Goal: Information Seeking & Learning: Check status

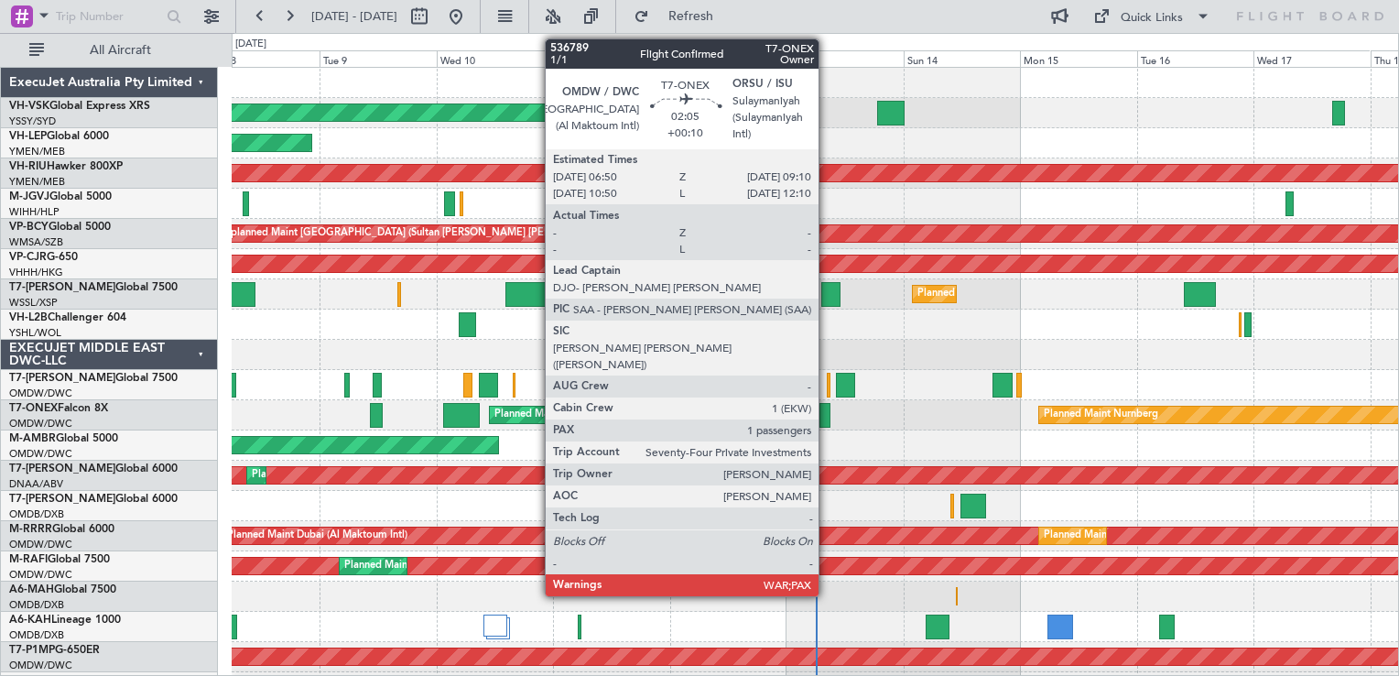
click at [827, 416] on div at bounding box center [825, 415] width 12 height 25
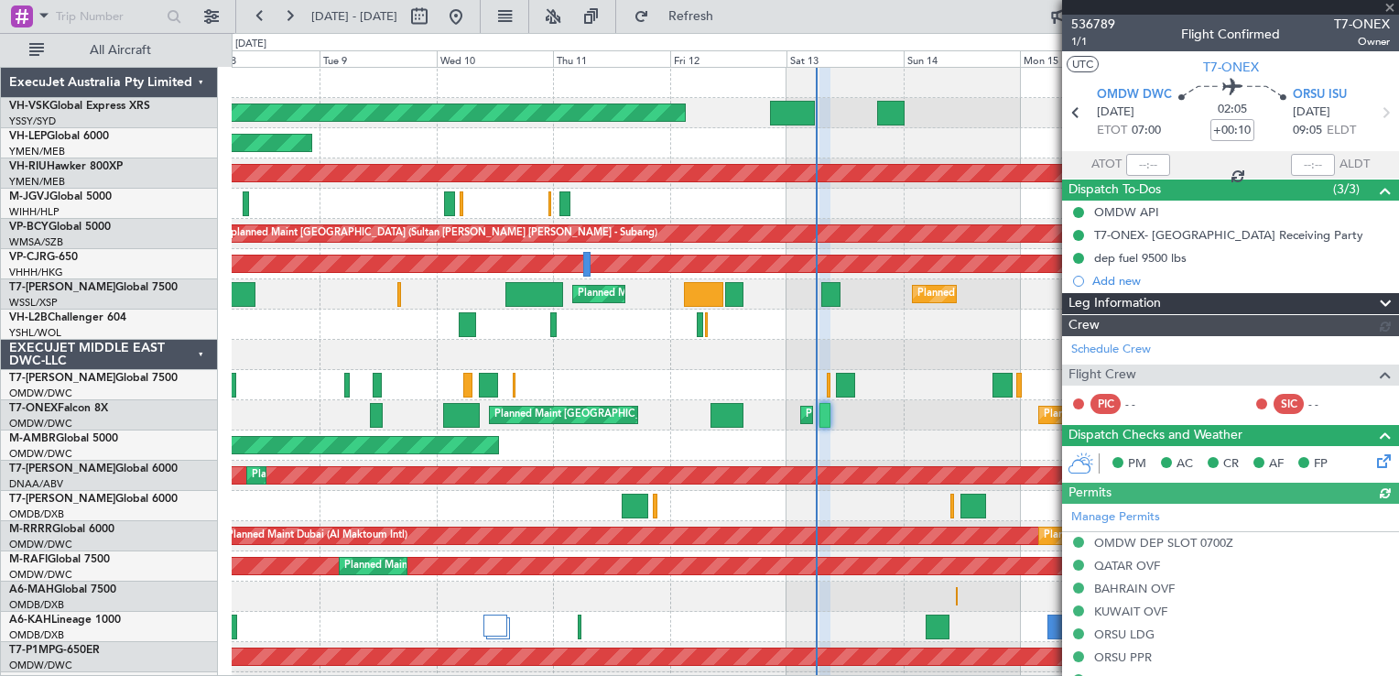
type input "[PERSON_NAME] (ANI)"
type input "7272"
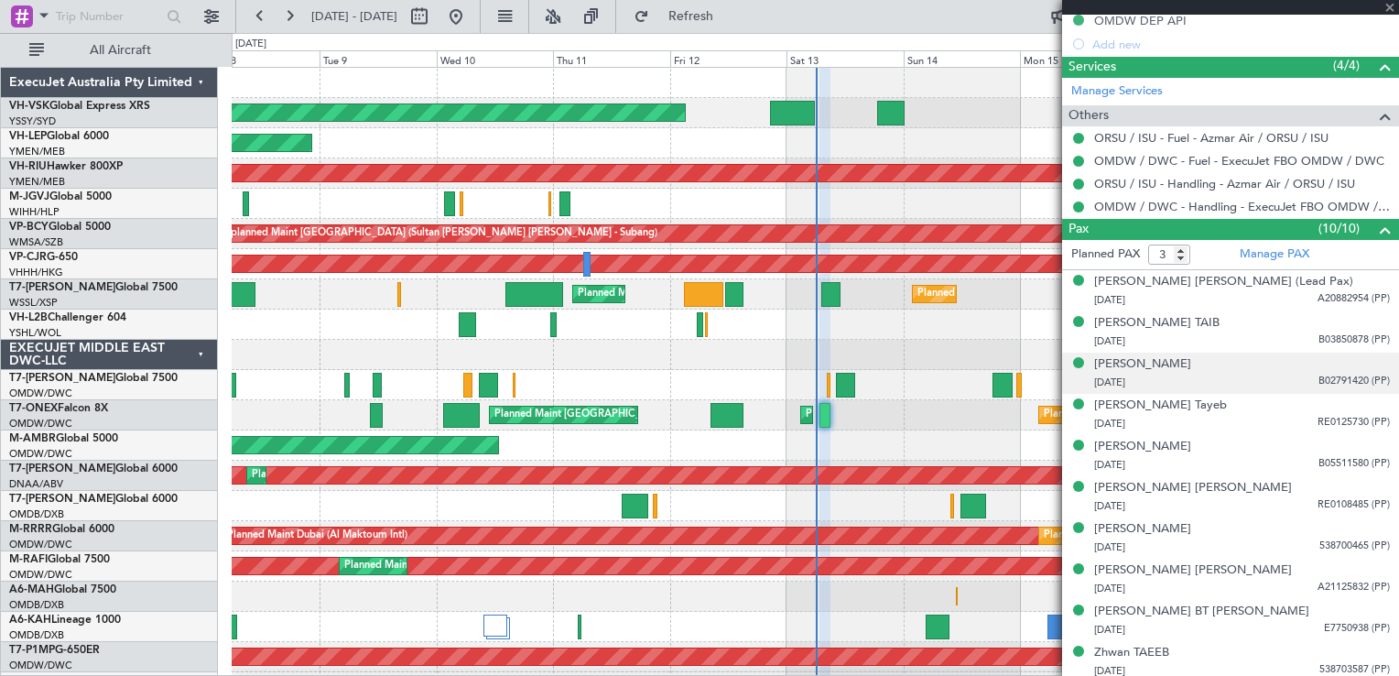
scroll to position [722, 0]
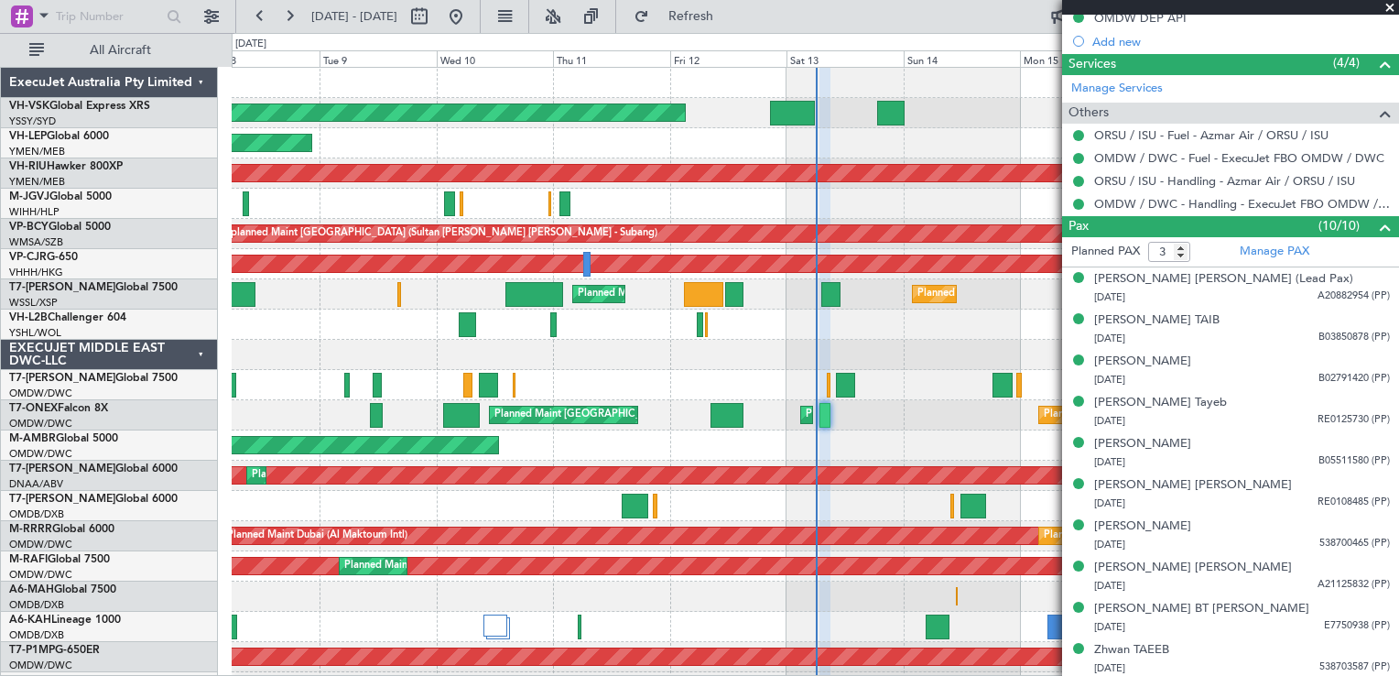
click at [1387, 4] on span at bounding box center [1390, 8] width 18 height 16
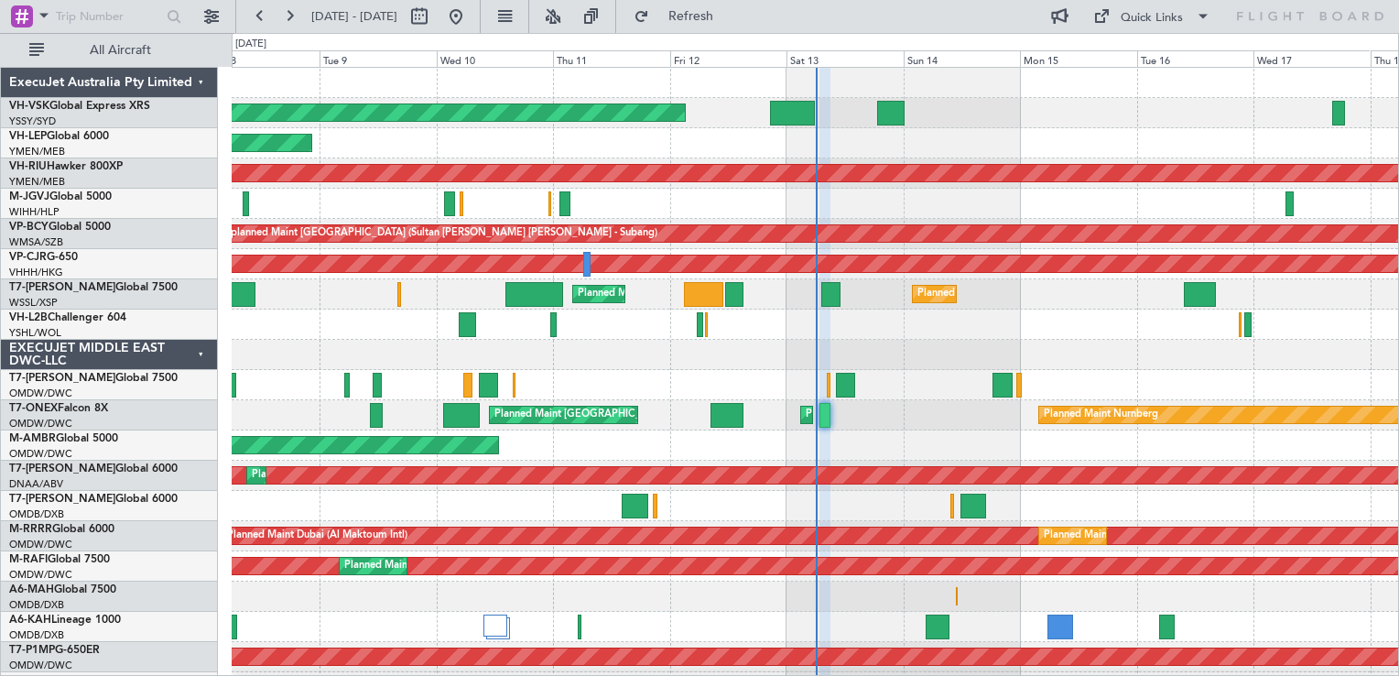
type input "0"
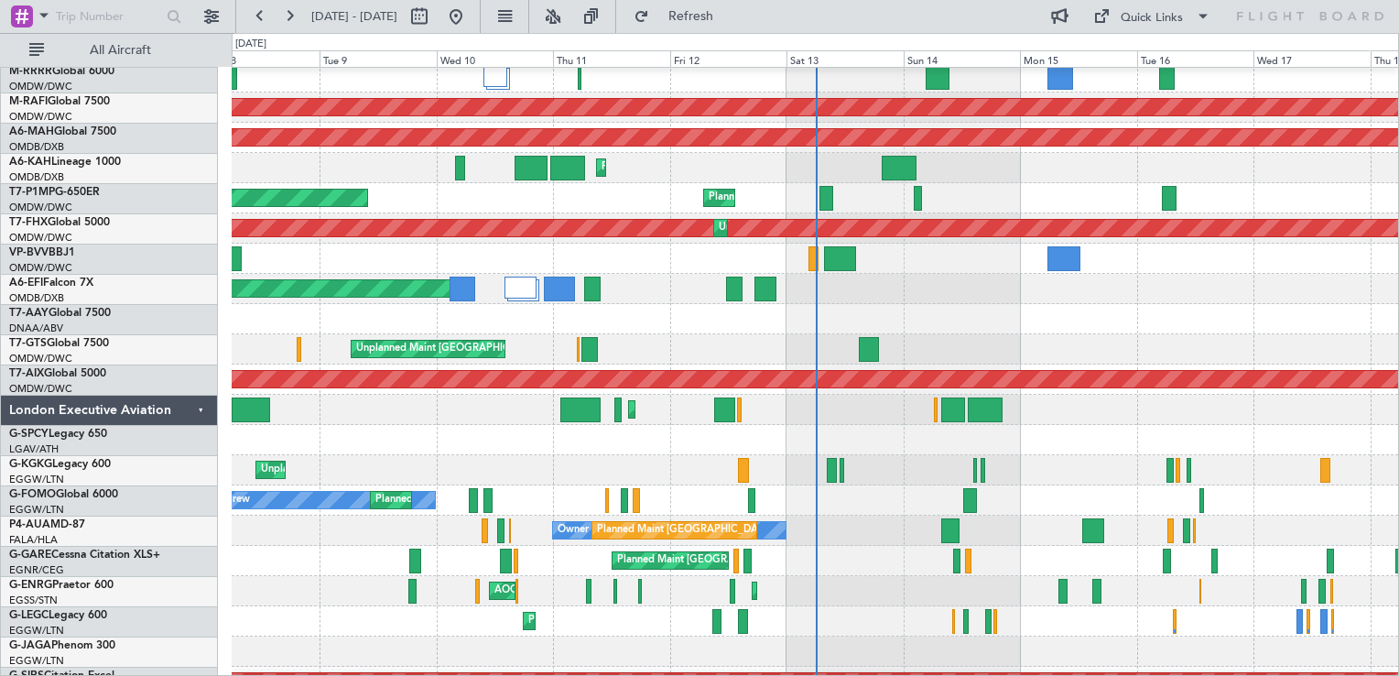
scroll to position [549, 0]
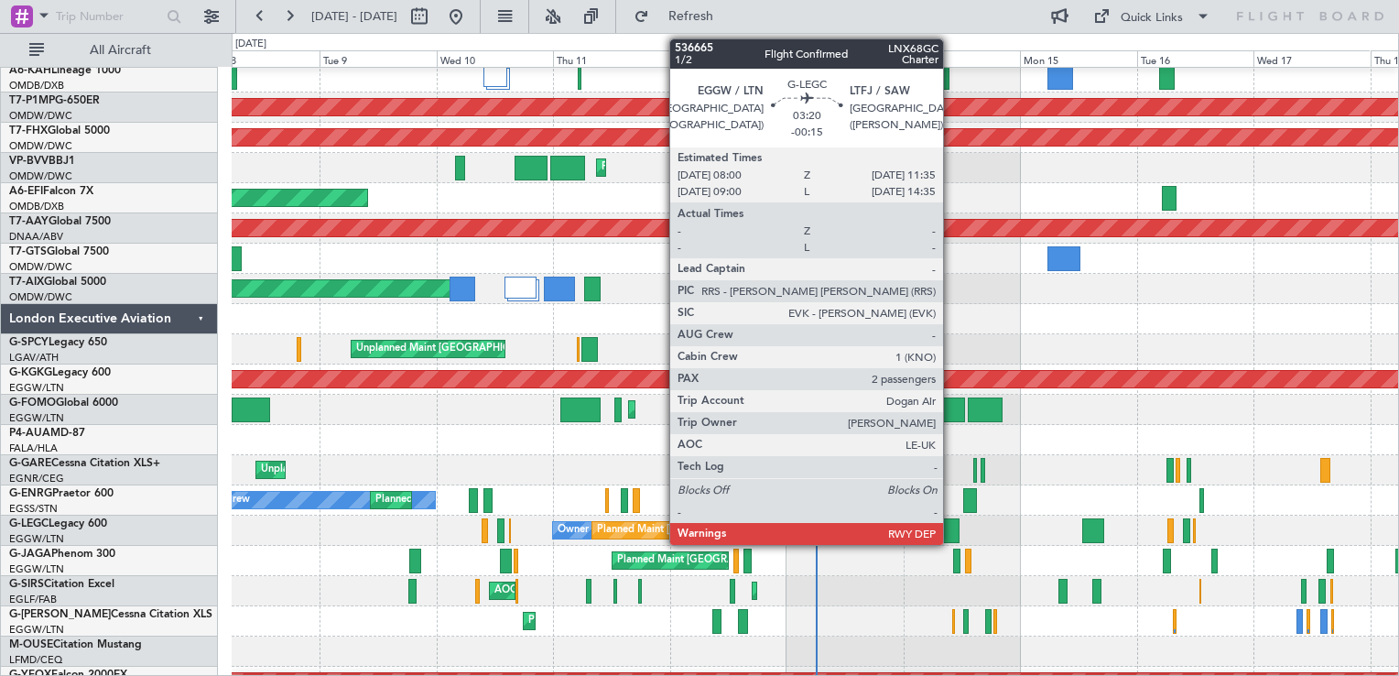
click at [951, 530] on div at bounding box center [950, 530] width 18 height 25
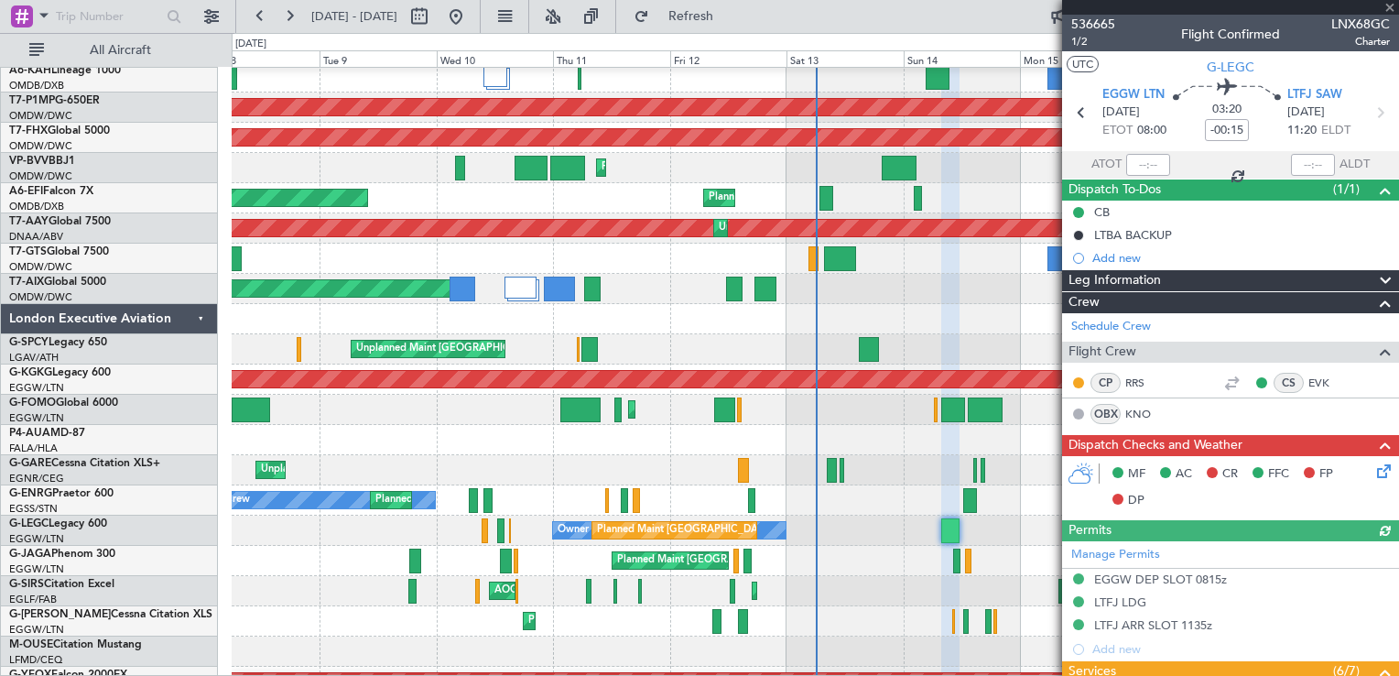
scroll to position [482, 0]
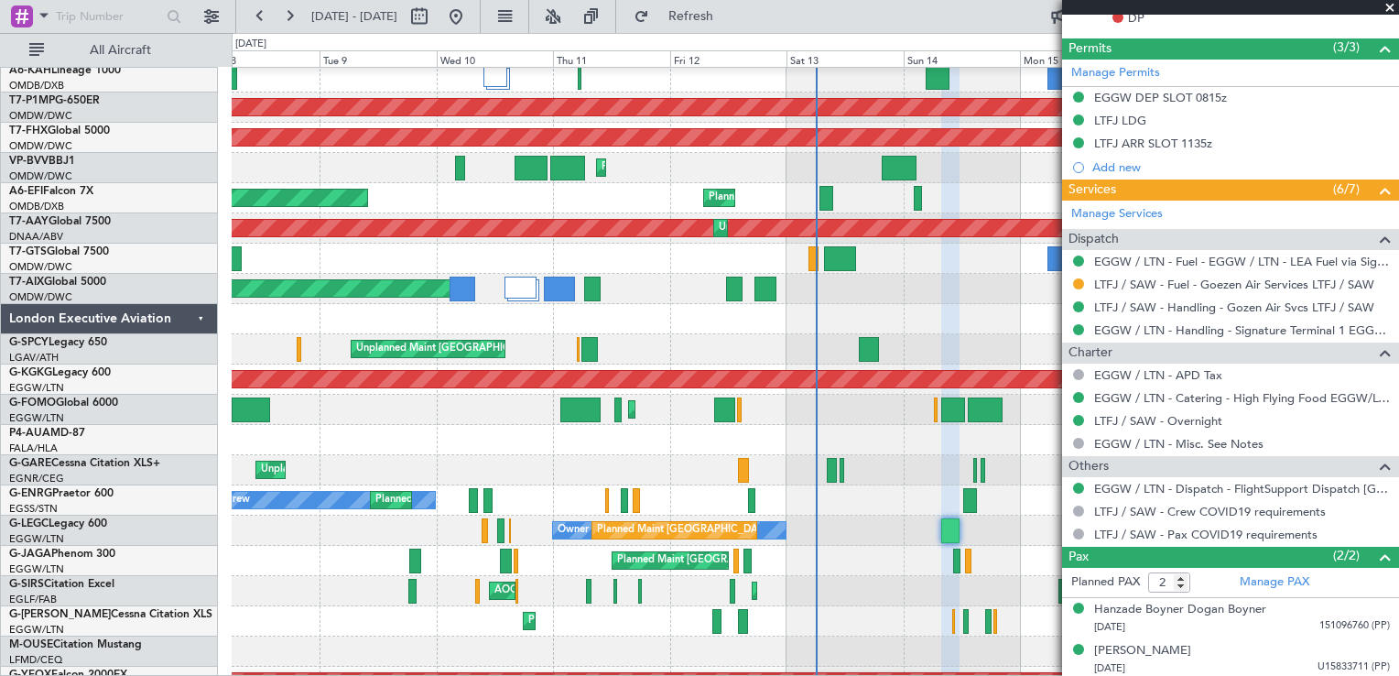
click at [1391, 7] on span at bounding box center [1390, 8] width 18 height 16
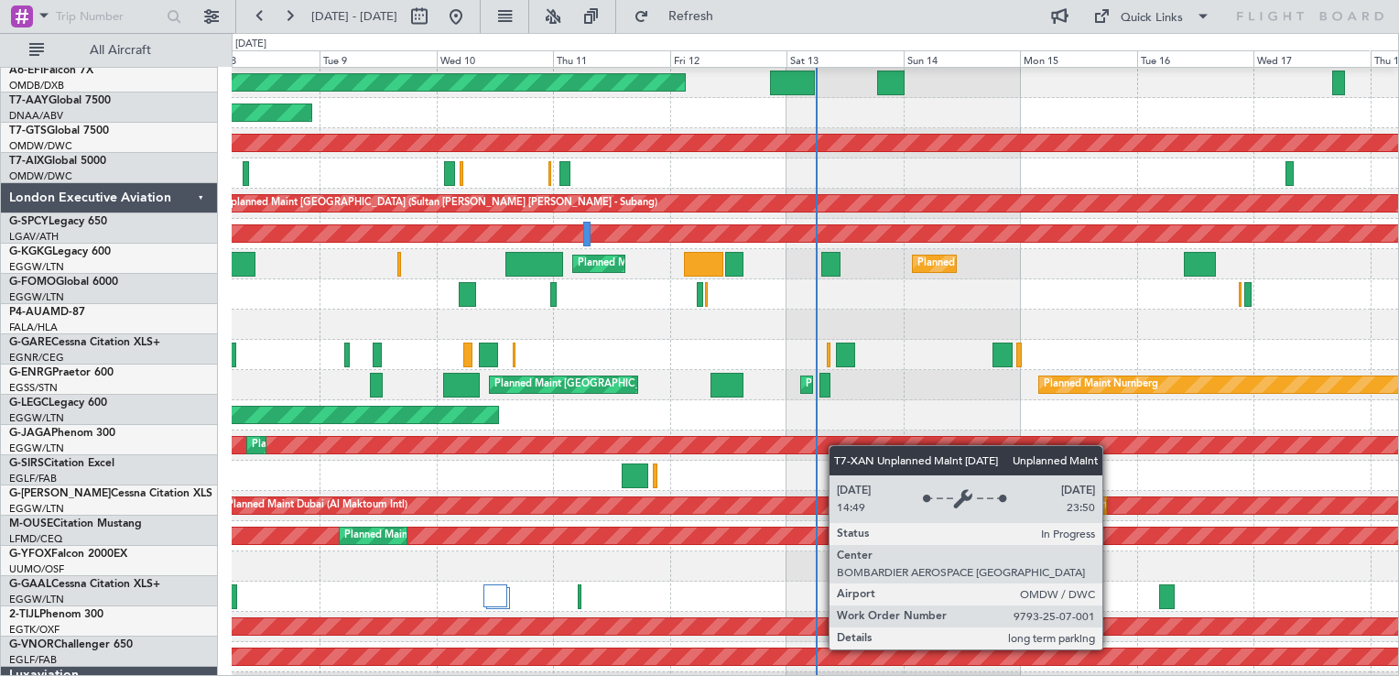
scroll to position [29, 0]
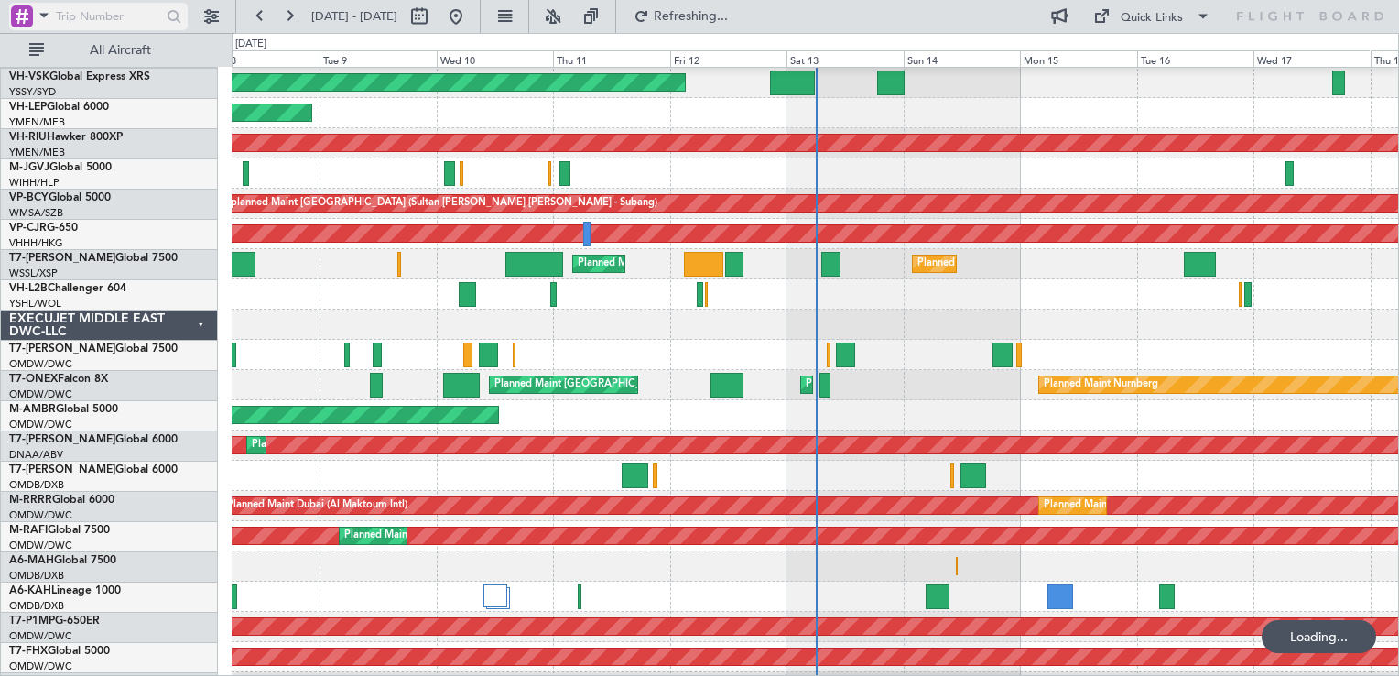
click at [22, 15] on div at bounding box center [22, 16] width 22 height 22
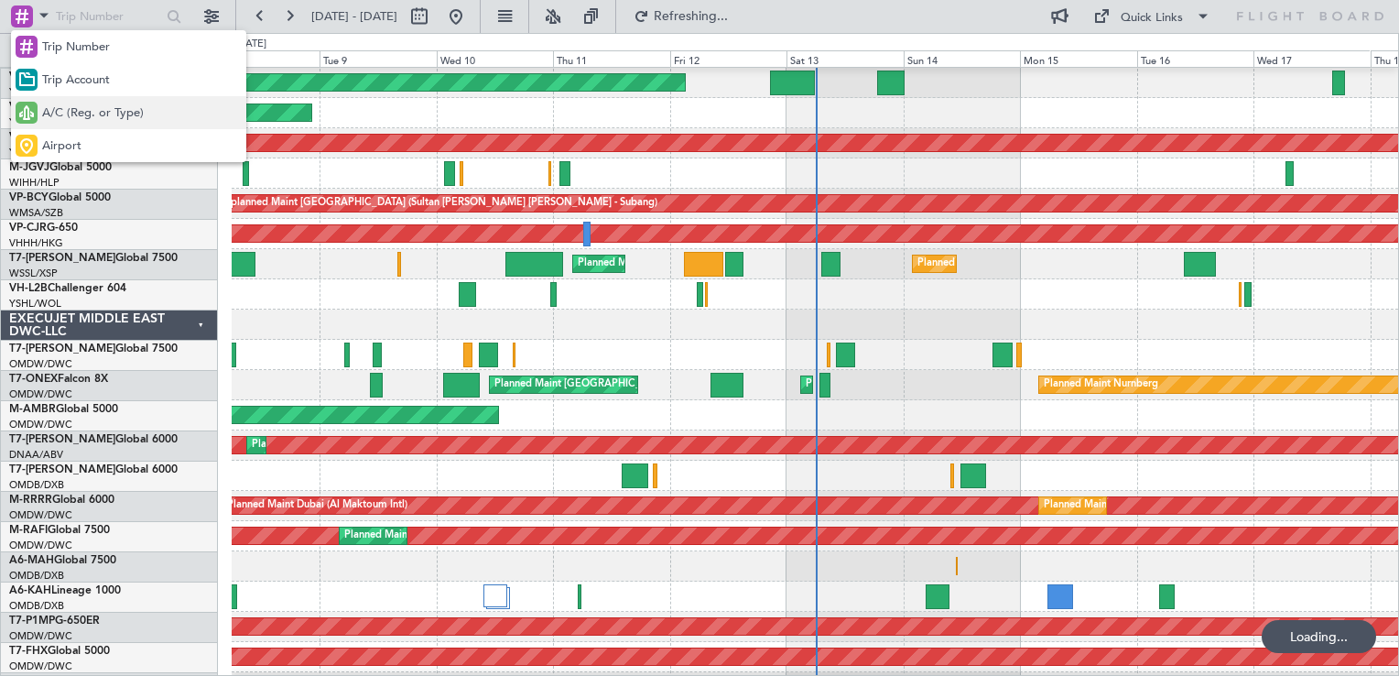
click at [102, 113] on span "A/C (Reg. or Type)" at bounding box center [93, 113] width 102 height 18
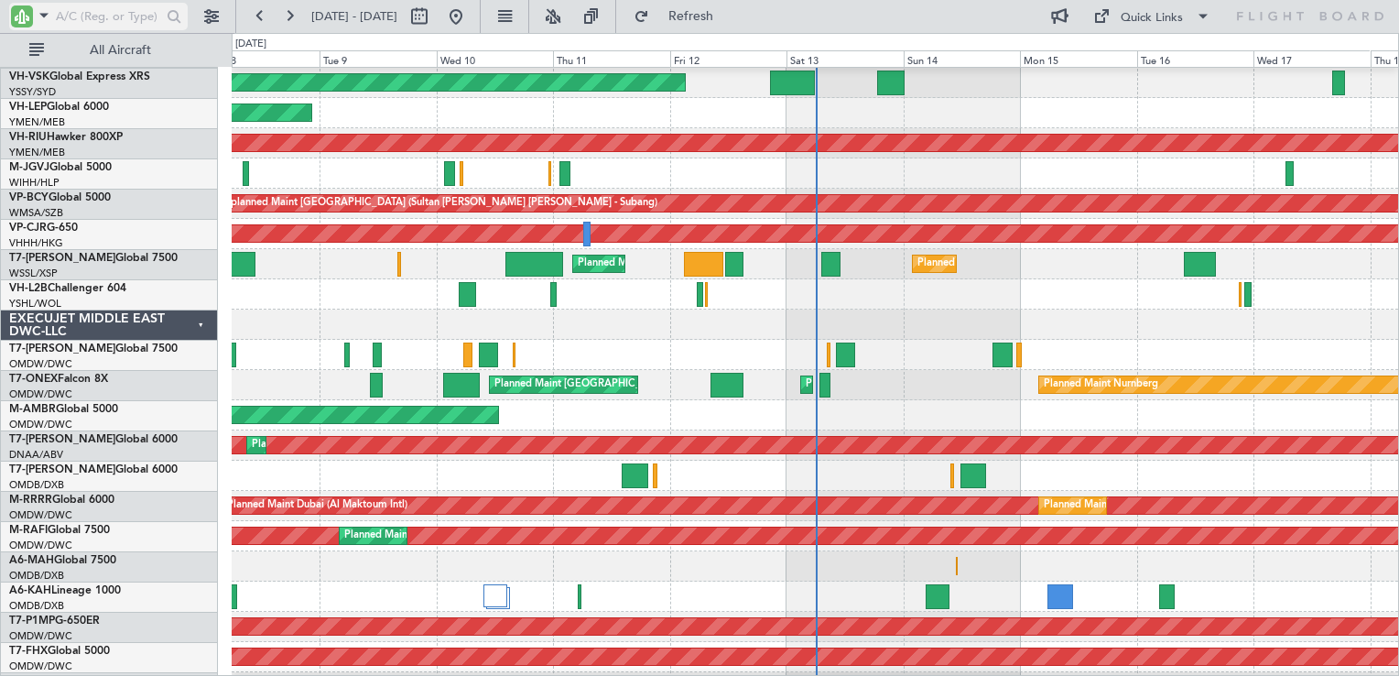
click at [102, 16] on input "text" at bounding box center [108, 16] width 105 height 27
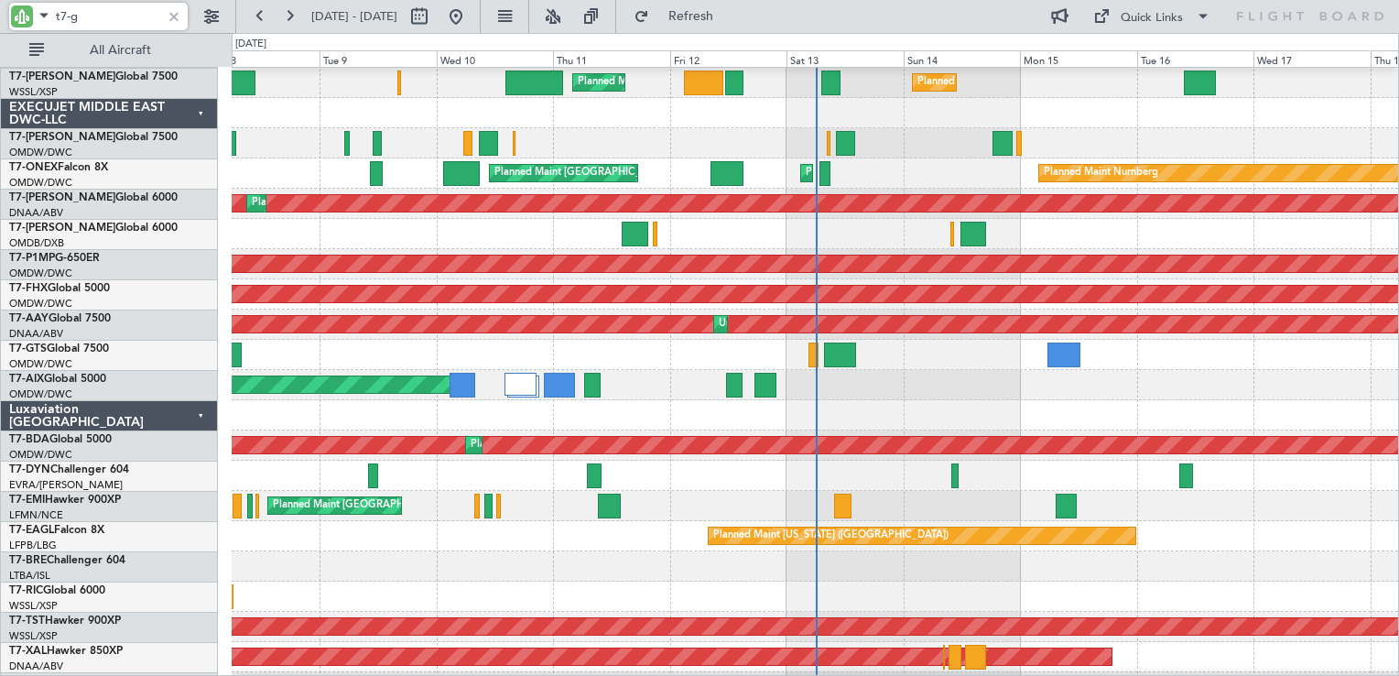
scroll to position [0, 0]
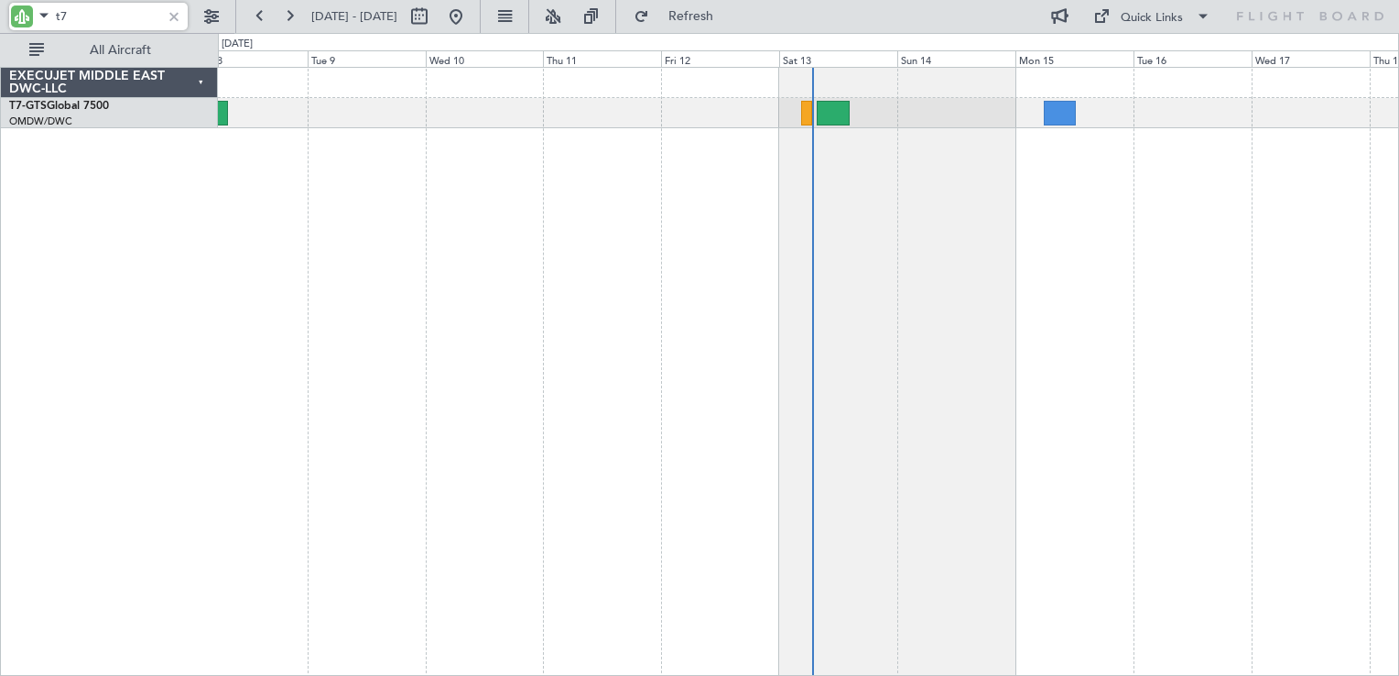
type input "t"
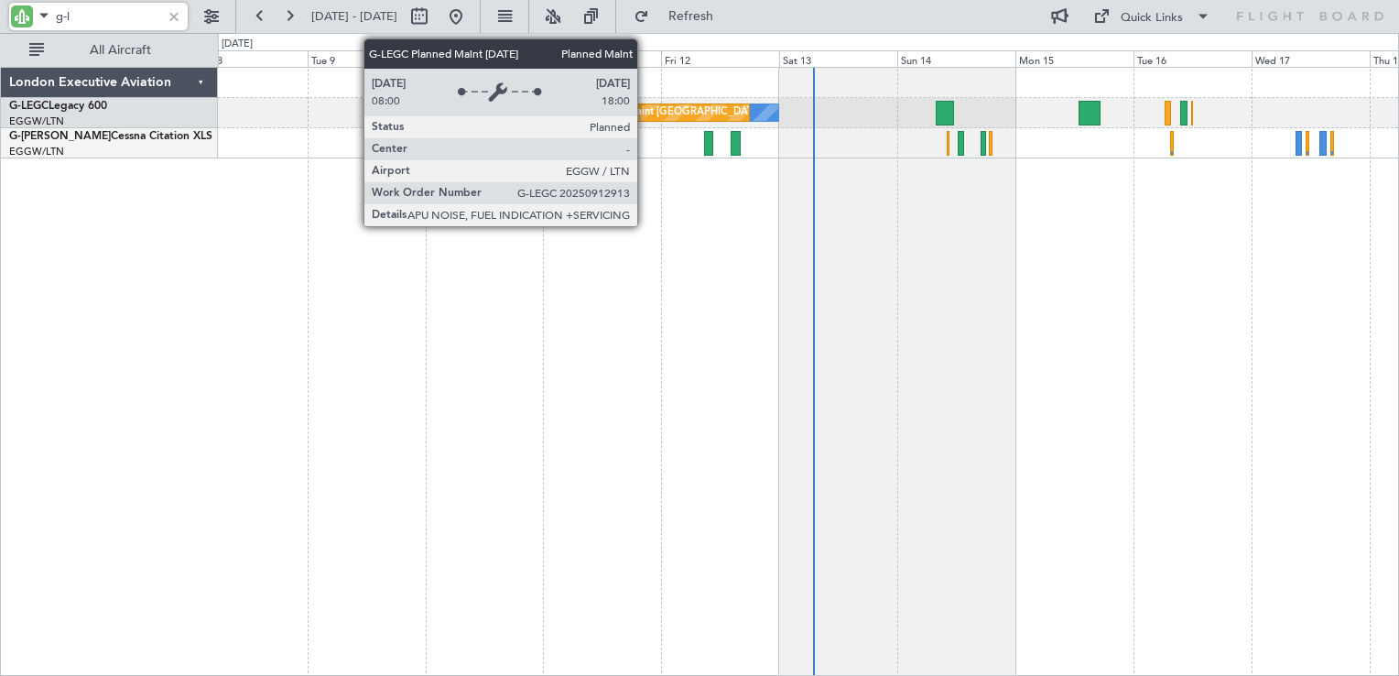
click at [646, 110] on div "Planned Maint [GEOGRAPHIC_DATA] ([GEOGRAPHIC_DATA])" at bounding box center [731, 112] width 288 height 27
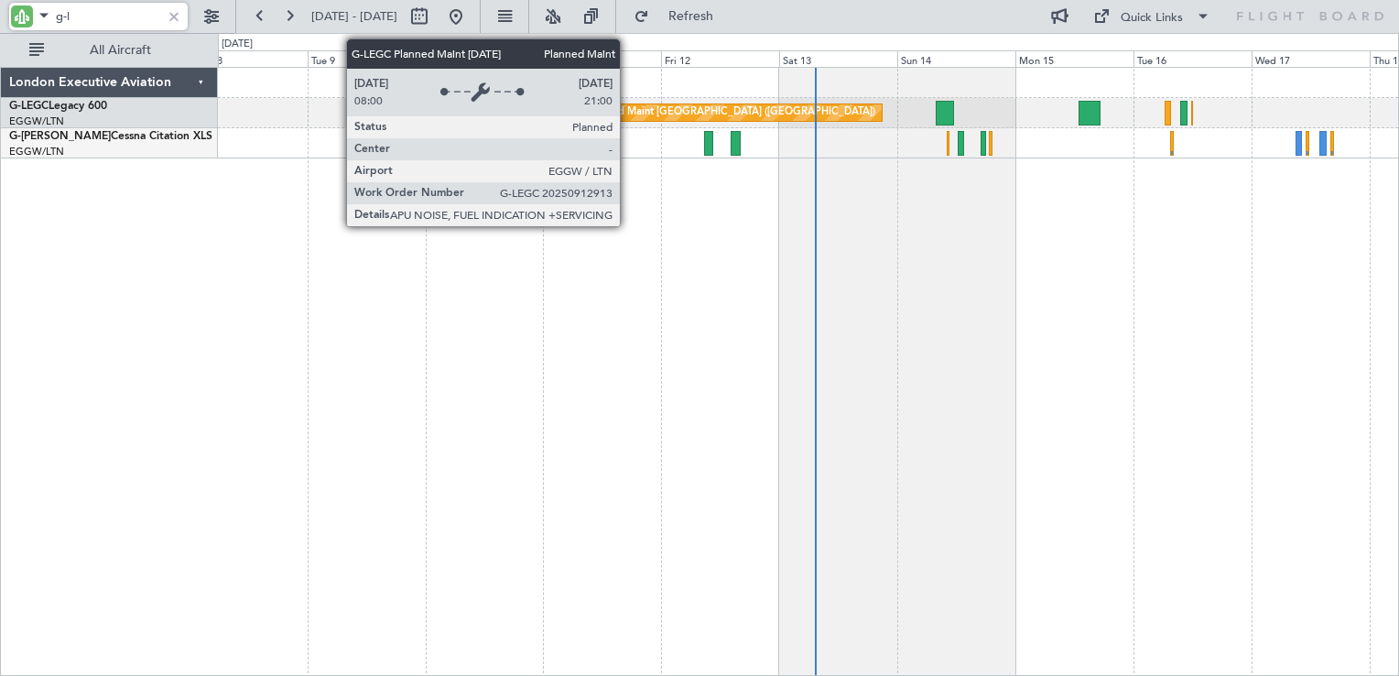
click at [628, 116] on div "Planned Maint [GEOGRAPHIC_DATA] ([GEOGRAPHIC_DATA])" at bounding box center [731, 112] width 288 height 27
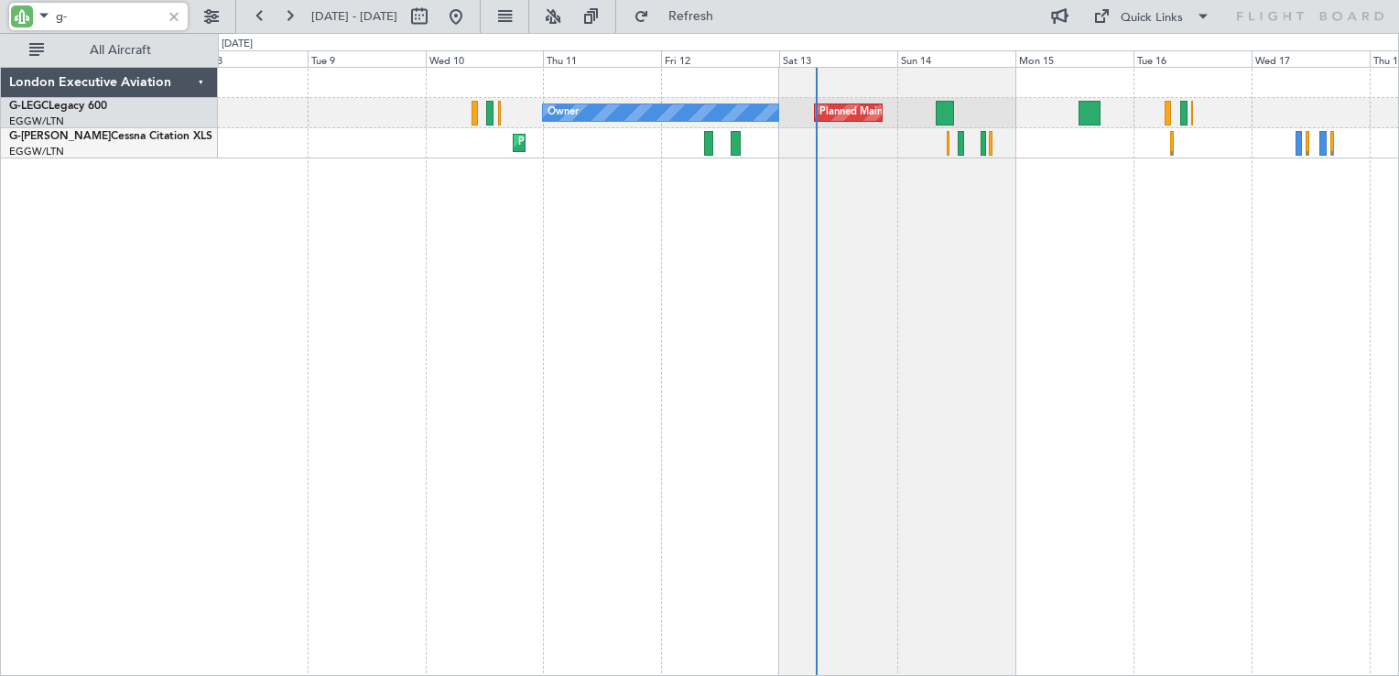
type input "g"
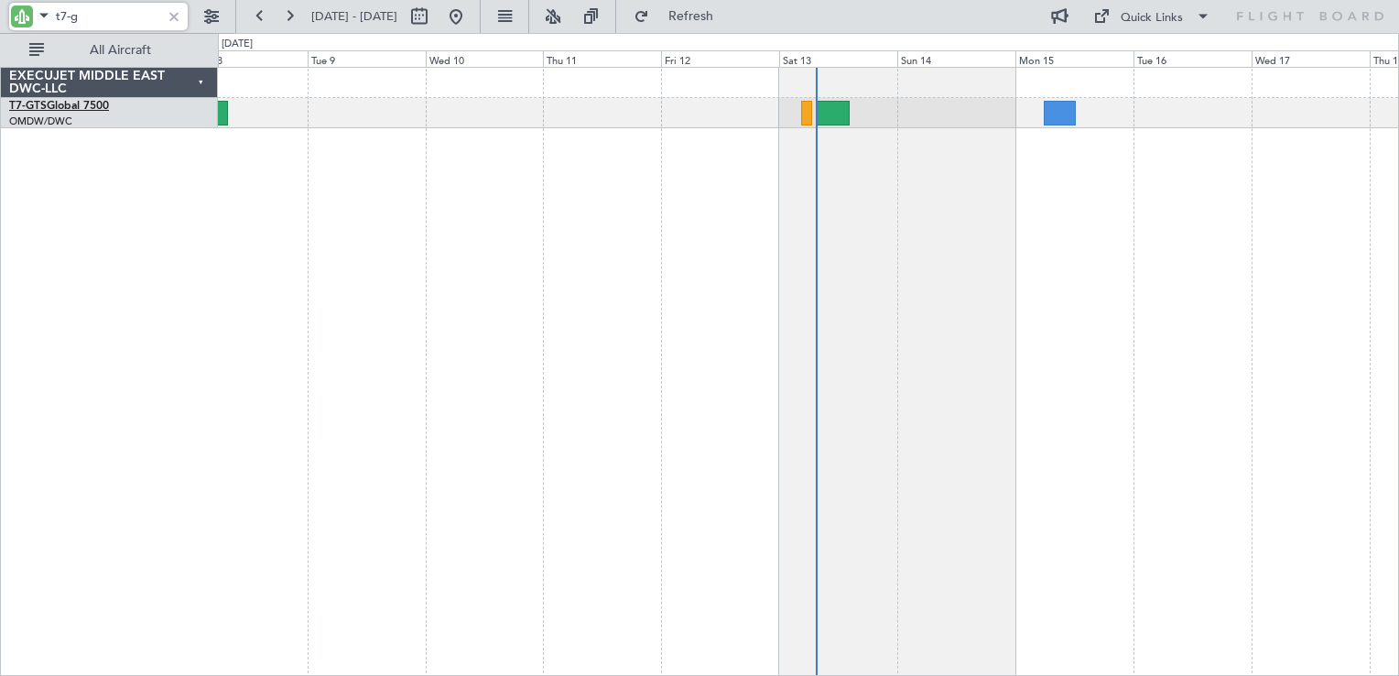
click at [87, 106] on link "T7-GTS Global 7500" at bounding box center [59, 106] width 100 height 11
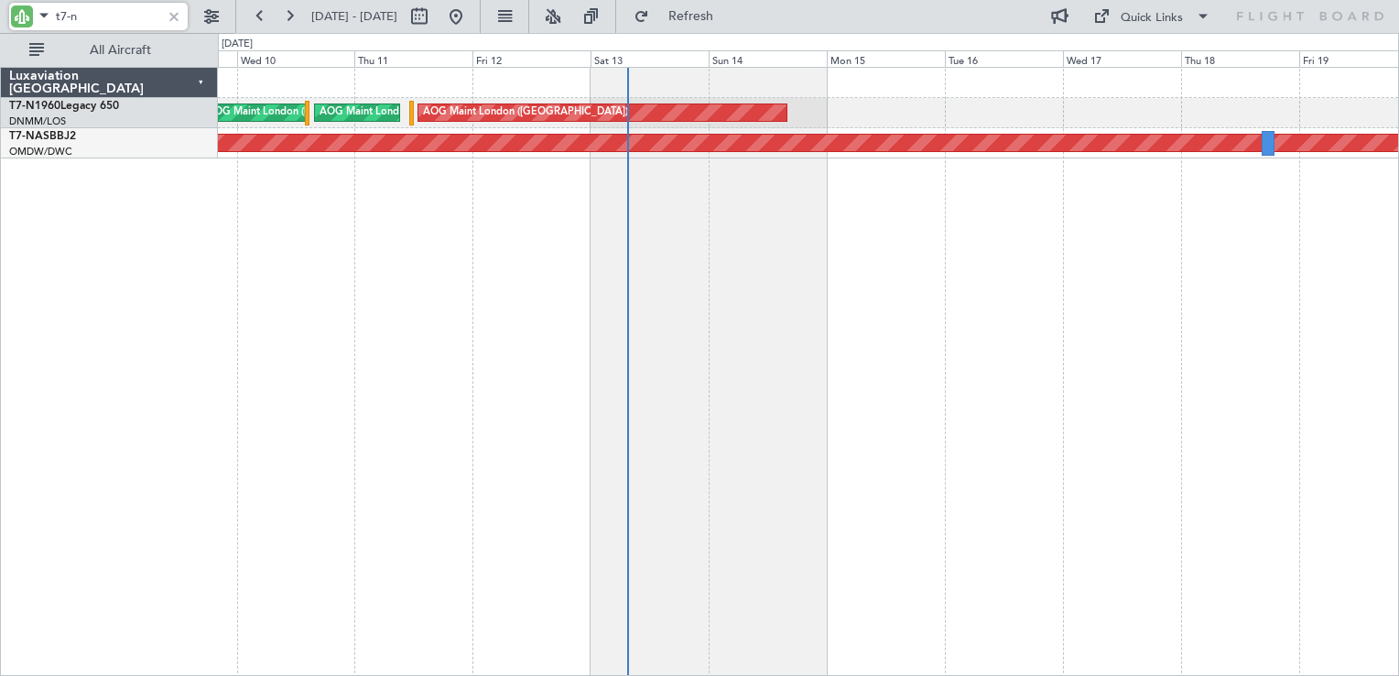
click at [974, 270] on div "AOG Maint London ([GEOGRAPHIC_DATA]) AOG Maint [GEOGRAPHIC_DATA] ([GEOGRAPHIC_D…" at bounding box center [808, 371] width 1181 height 609
type input "t7-g"
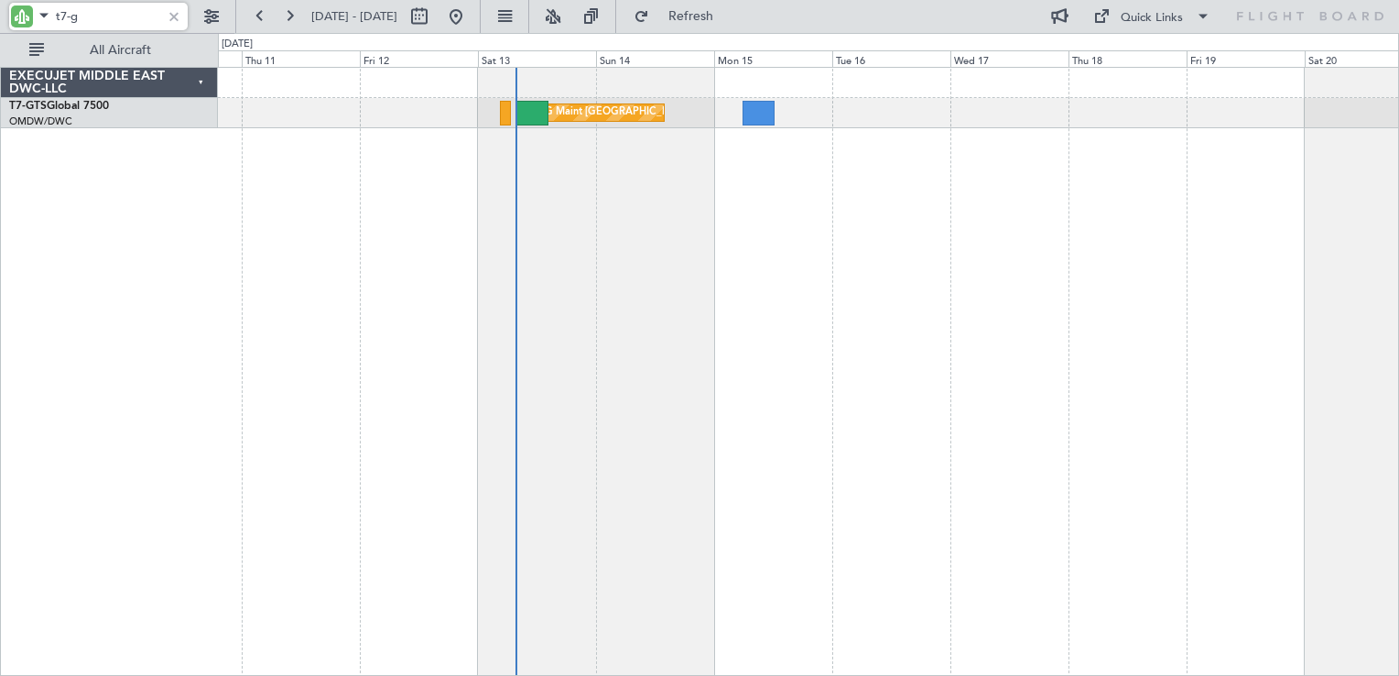
click at [900, 244] on div "AOG Maint [GEOGRAPHIC_DATA] (Seletar)" at bounding box center [808, 371] width 1181 height 609
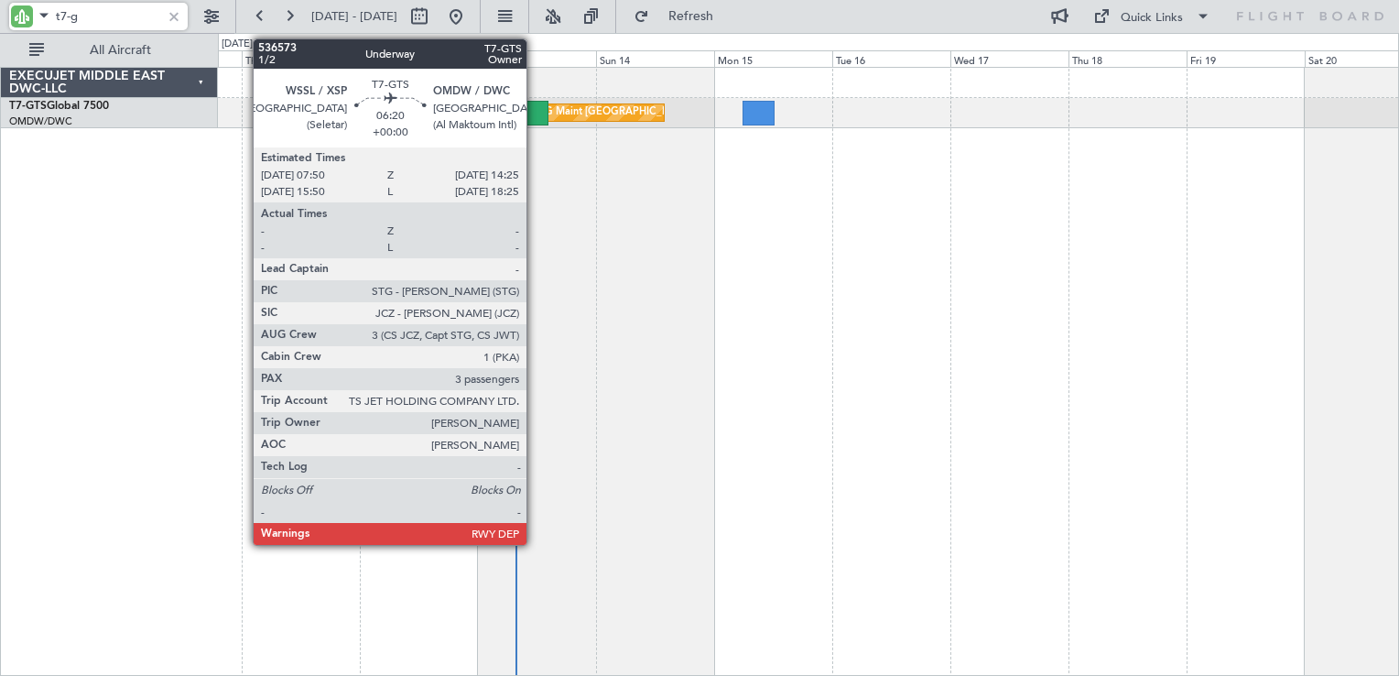
click at [535, 115] on div at bounding box center [531, 113] width 33 height 25
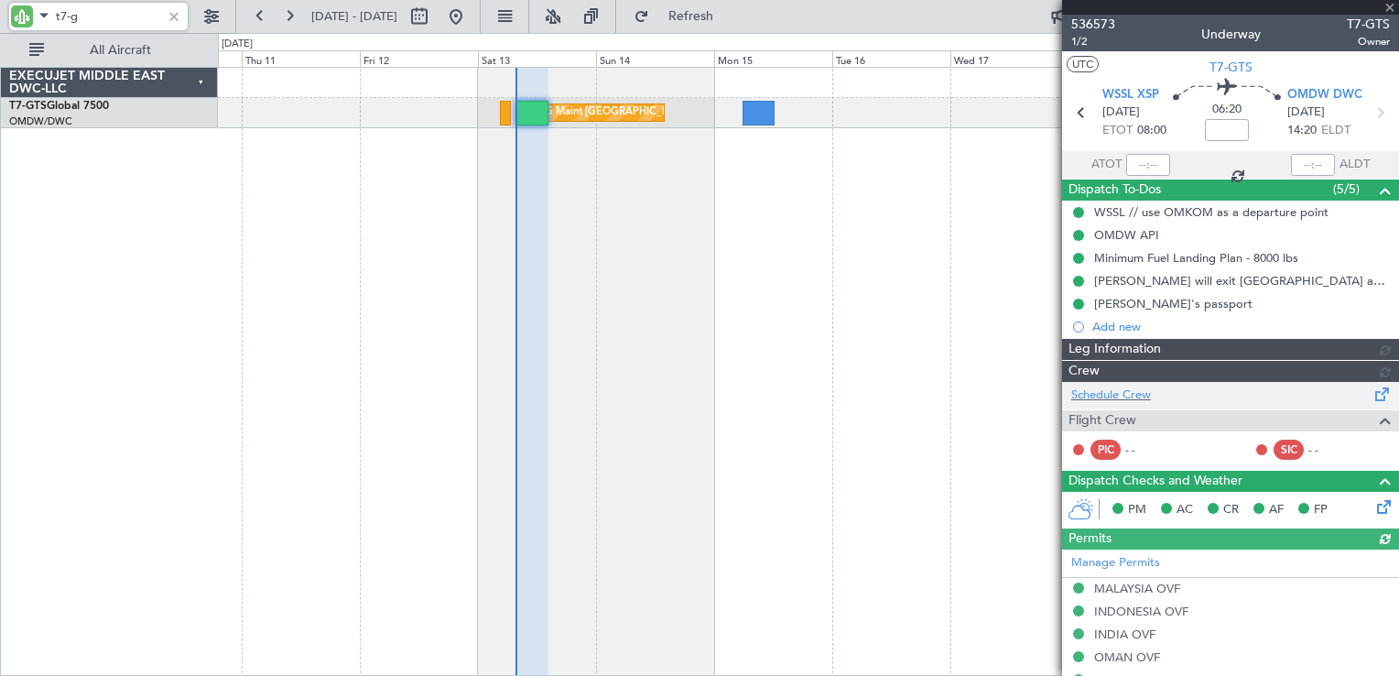
type input "[PERSON_NAME] (ANI)"
type input "7241"
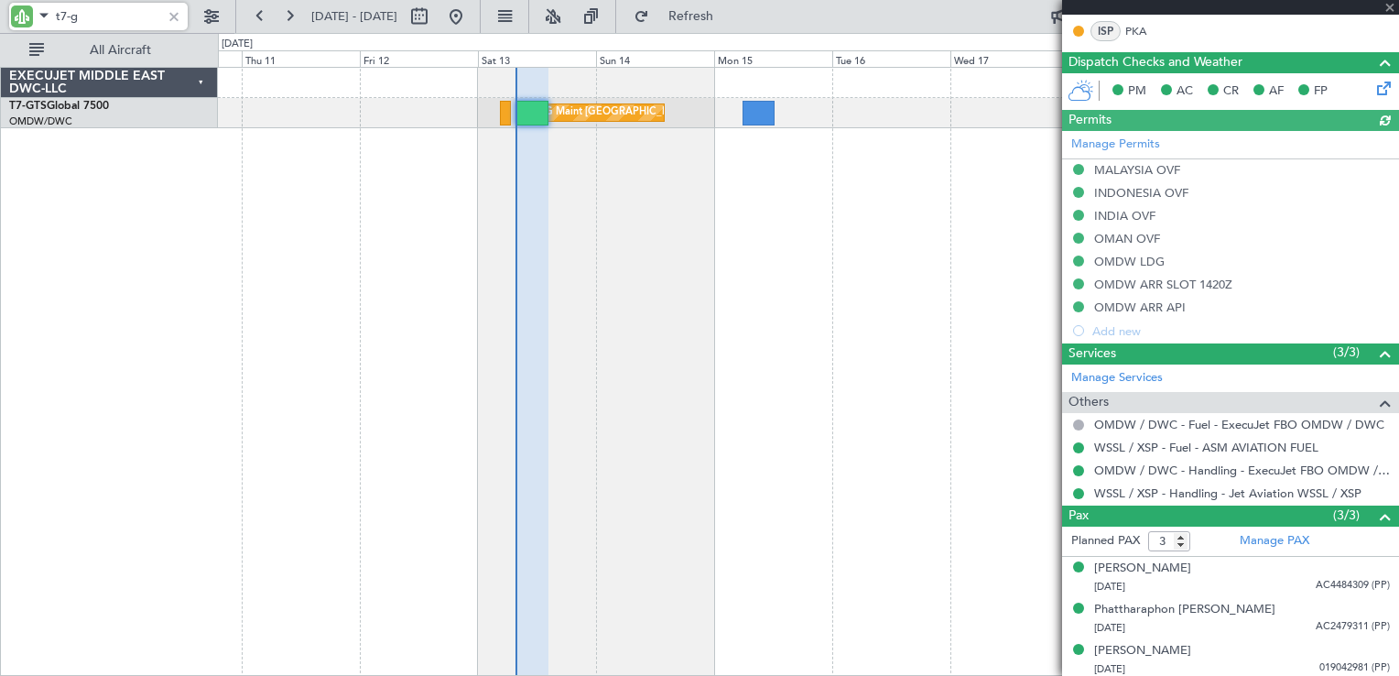
scroll to position [513, 0]
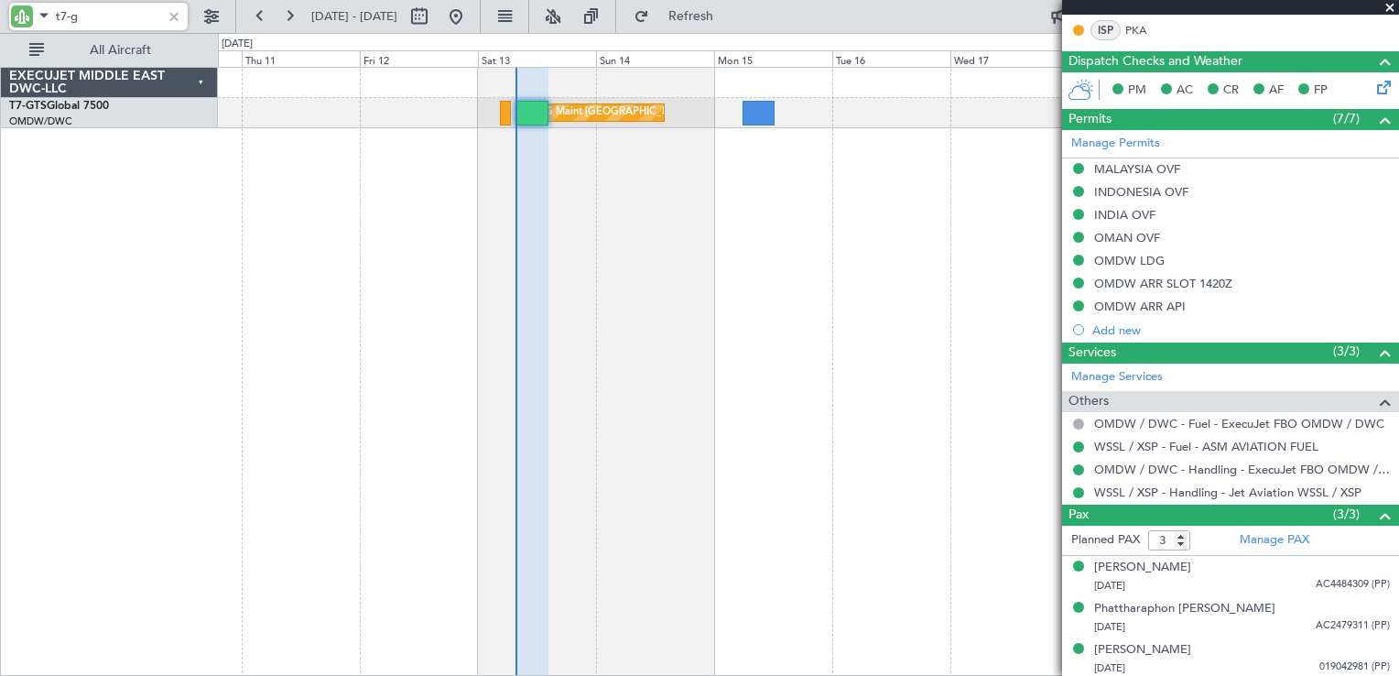
type input "t7-g"
click at [1388, 12] on span at bounding box center [1390, 8] width 18 height 16
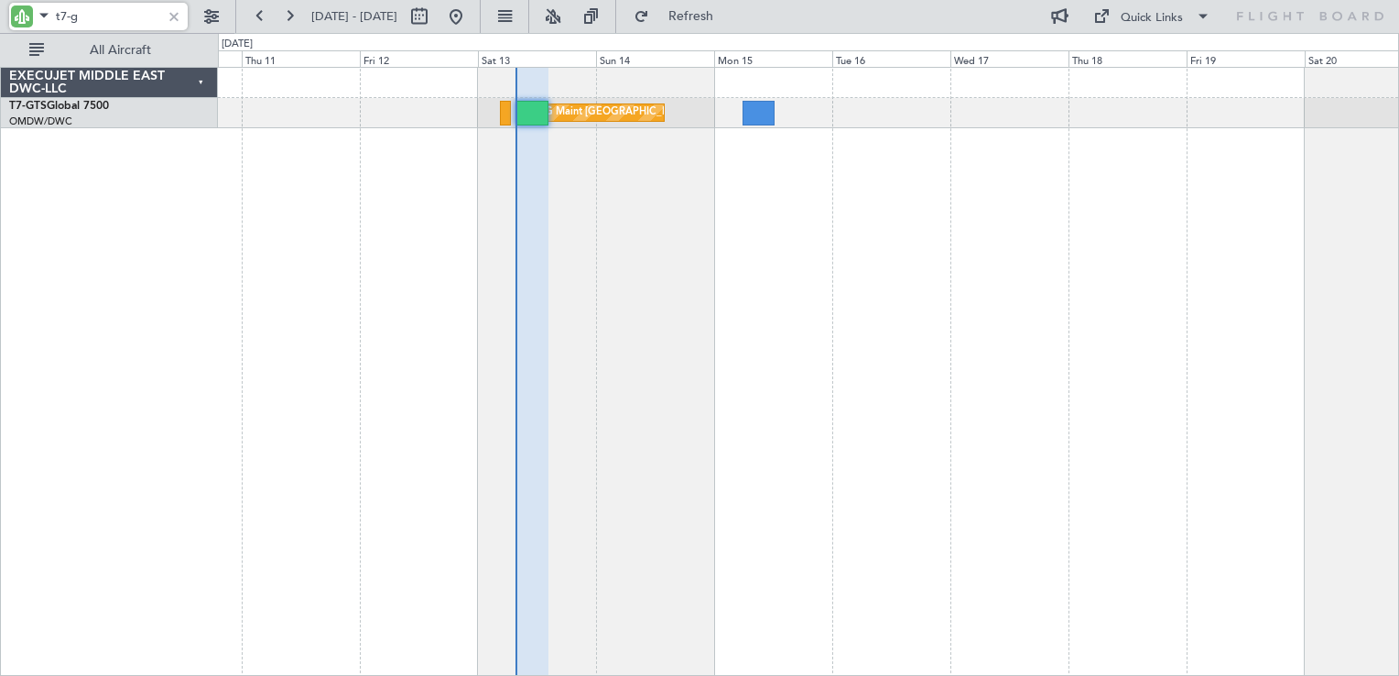
type input "0"
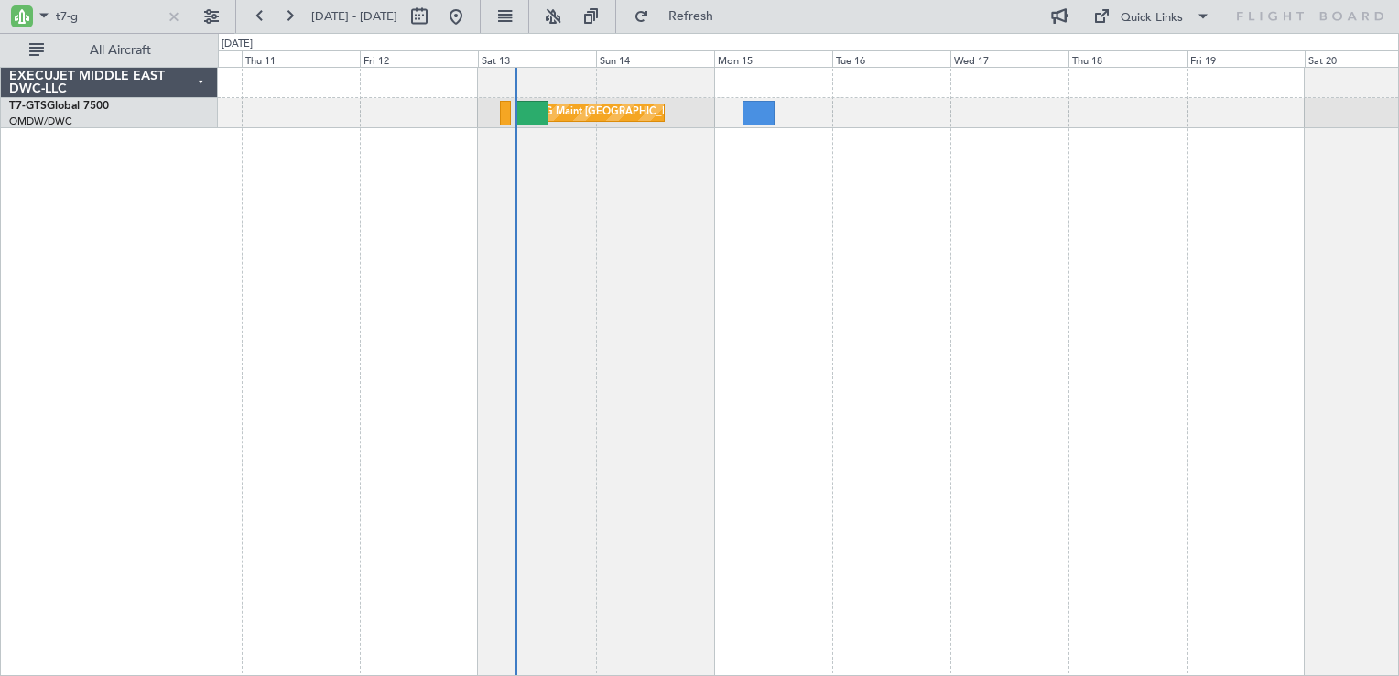
scroll to position [0, 0]
click at [115, 8] on input "t7-g" at bounding box center [108, 16] width 105 height 27
type input "t"
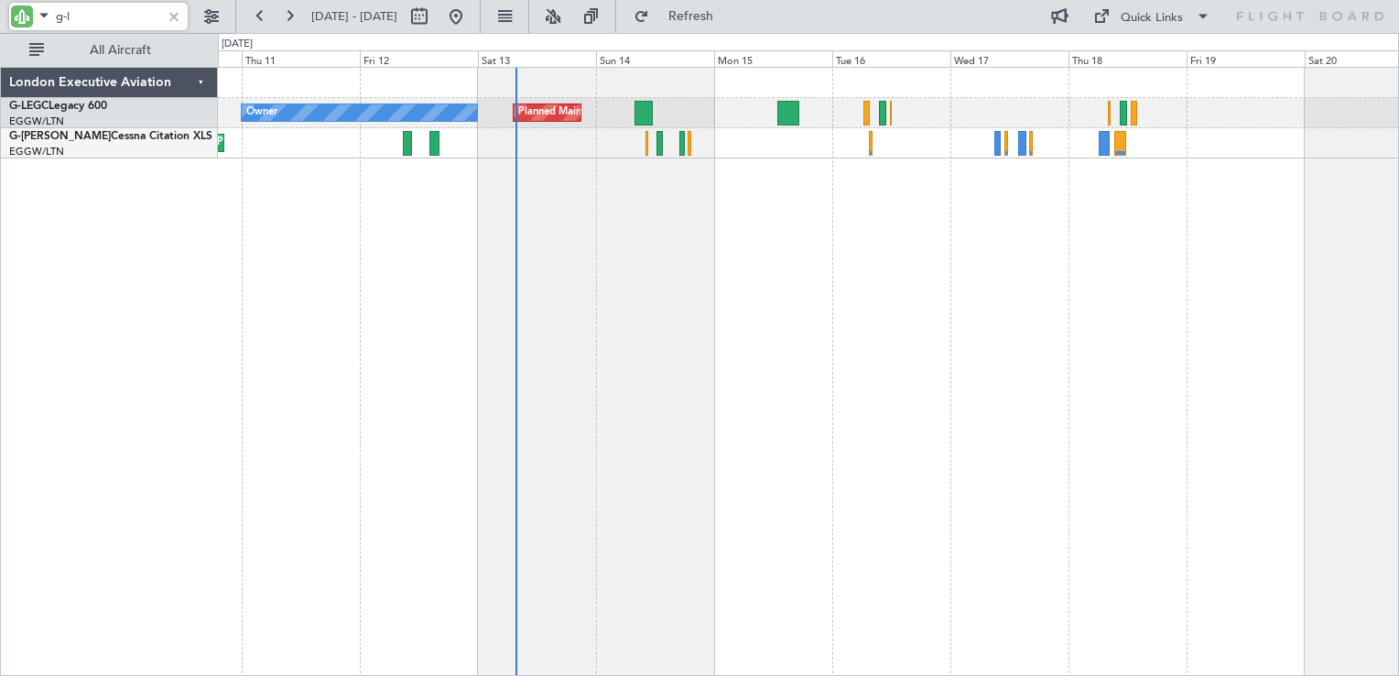
type input "g-l"
